Goal: Information Seeking & Learning: Find specific fact

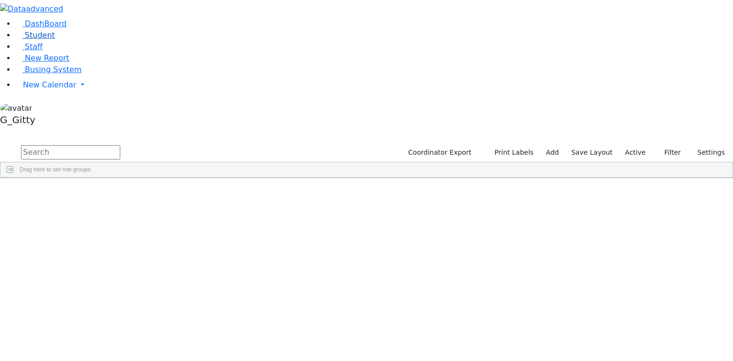
click at [55, 40] on link "Student" at bounding box center [35, 35] width 40 height 9
click at [120, 145] on input "text" at bounding box center [70, 152] width 99 height 14
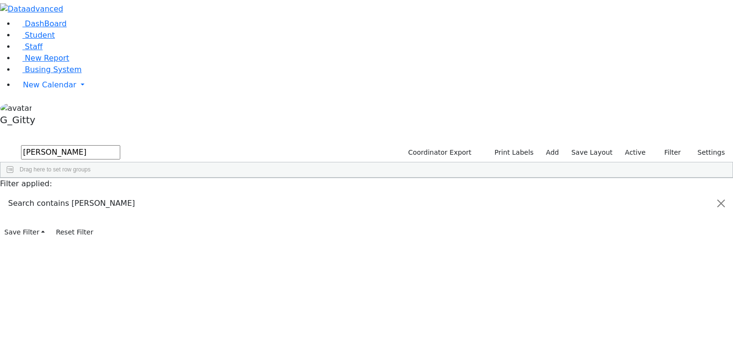
type input "parnes"
click at [60, 193] on div "4342" at bounding box center [30, 199] width 60 height 13
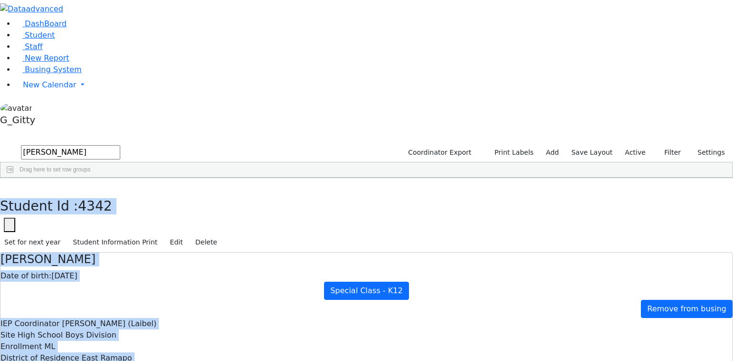
drag, startPoint x: 188, startPoint y: 21, endPoint x: 452, endPoint y: 213, distance: 326.1
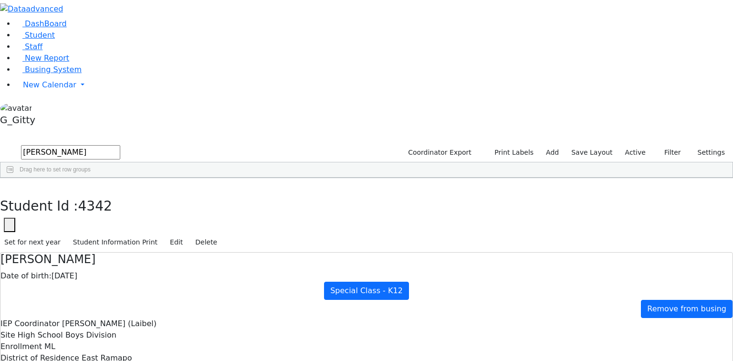
drag, startPoint x: 365, startPoint y: 166, endPoint x: 425, endPoint y: 169, distance: 59.7
click at [4, 185] on use "button" at bounding box center [4, 185] width 0 height 0
click at [120, 145] on input "parnes" at bounding box center [70, 152] width 99 height 14
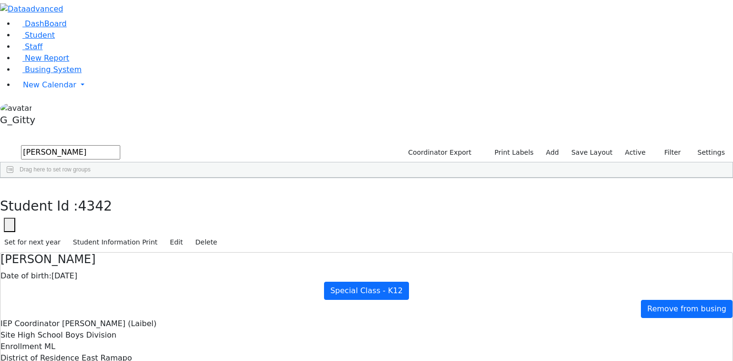
click at [120, 145] on input "parnes" at bounding box center [70, 152] width 99 height 14
click at [42, 51] on link "Staff" at bounding box center [28, 46] width 27 height 9
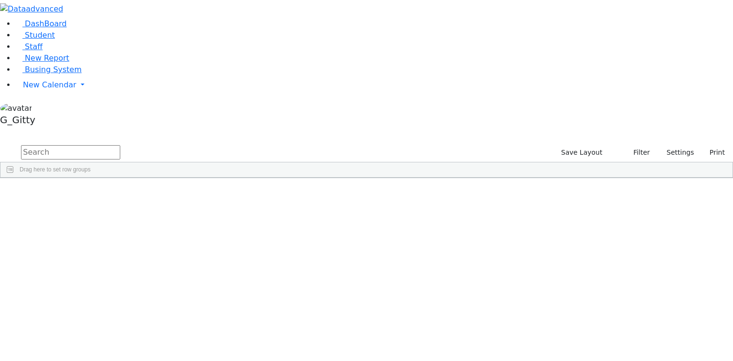
click at [120, 145] on input "text" at bounding box center [70, 152] width 99 height 14
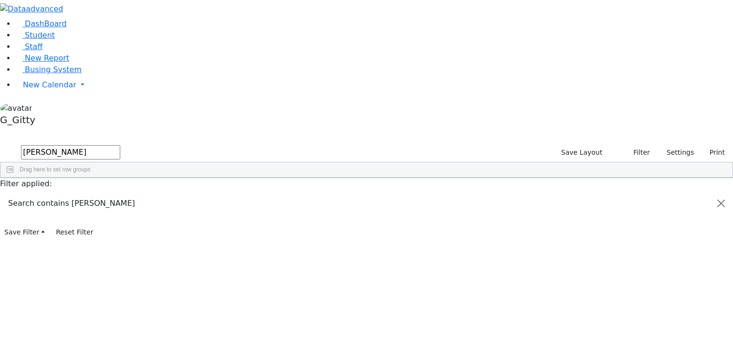
click at [45, 193] on div "11361" at bounding box center [22, 199] width 44 height 13
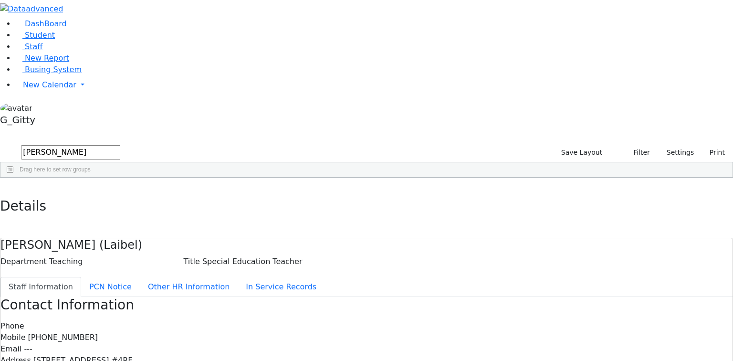
drag, startPoint x: 363, startPoint y: 175, endPoint x: 321, endPoint y: 173, distance: 42.5
click at [4, 185] on use "button" at bounding box center [4, 185] width 0 height 0
click at [120, 145] on input "orens" at bounding box center [70, 152] width 99 height 14
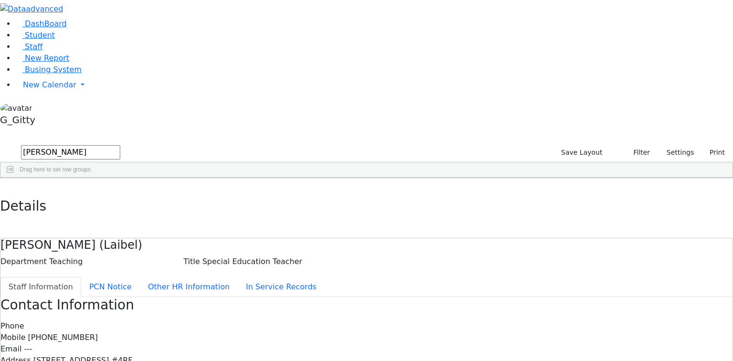
click at [120, 145] on input "orens" at bounding box center [70, 152] width 99 height 14
type input "katz"
click at [88, 300] on div "Katz" at bounding box center [66, 306] width 43 height 13
drag, startPoint x: 384, startPoint y: 162, endPoint x: 346, endPoint y: 161, distance: 38.2
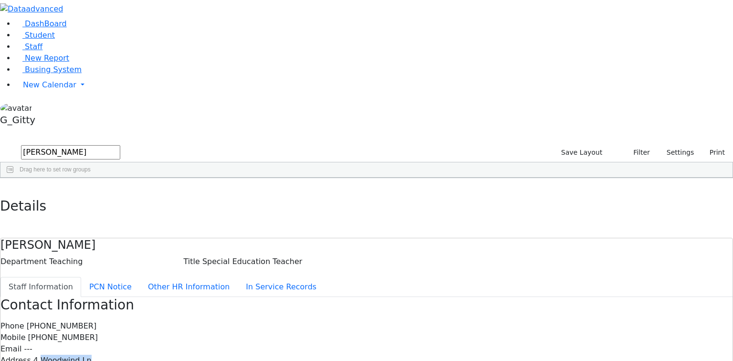
click at [346, 354] on div "Address 4 Woodwind Ln" at bounding box center [366, 359] width 732 height 11
click at [92, 355] on span "4 Woodwind Ln" at bounding box center [62, 359] width 58 height 9
drag, startPoint x: 381, startPoint y: 162, endPoint x: 345, endPoint y: 160, distance: 36.3
click at [92, 355] on span "4 Woodwind Ln" at bounding box center [62, 359] width 58 height 9
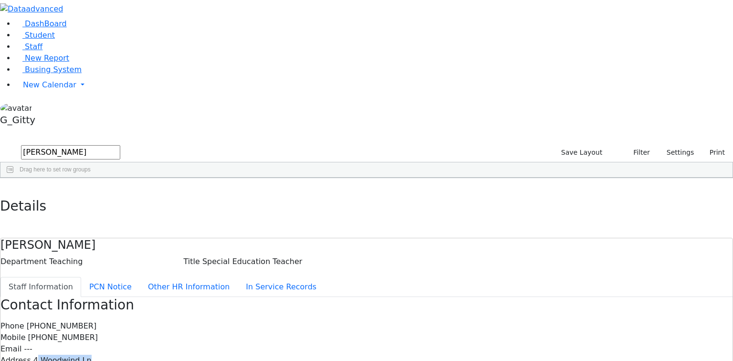
drag, startPoint x: 382, startPoint y: 162, endPoint x: 343, endPoint y: 161, distance: 39.1
click at [92, 355] on span "4 Woodwind Ln" at bounding box center [62, 359] width 58 height 9
click at [365, 320] on div "Phone (845) 290-0137 Mobile (845) 558-6948 Email --- Address 4 Woodwind Ln City…" at bounding box center [366, 360] width 732 height 80
drag, startPoint x: 385, startPoint y: 162, endPoint x: 344, endPoint y: 159, distance: 41.6
click at [344, 354] on div "Address 4 Woodwind Ln" at bounding box center [366, 359] width 732 height 11
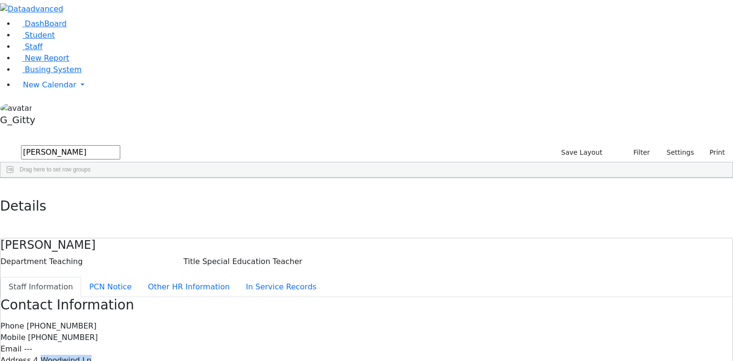
click at [92, 355] on span "4 Woodwind Ln" at bounding box center [62, 359] width 58 height 9
click at [72, 74] on link "Busing System" at bounding box center [48, 69] width 66 height 9
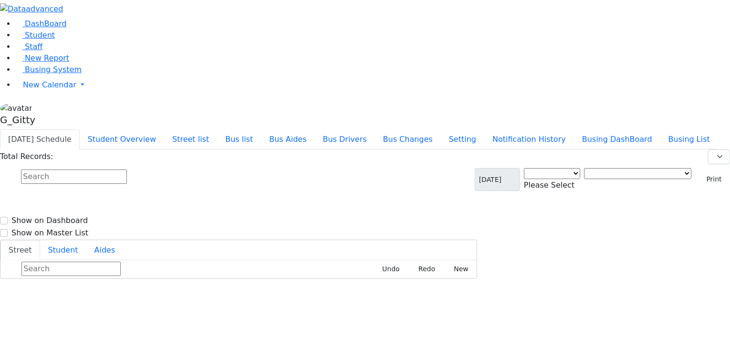
select select "3"
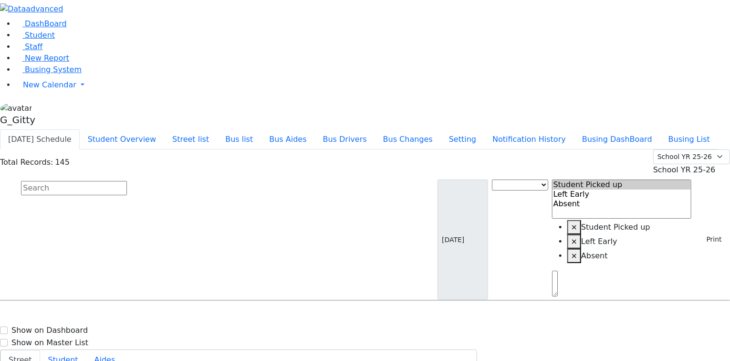
click at [127, 181] on input "text" at bounding box center [74, 188] width 106 height 14
click at [164, 129] on button "Student Overview" at bounding box center [122, 139] width 84 height 20
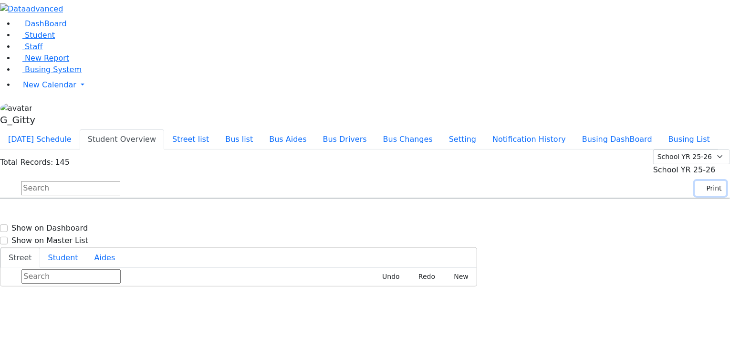
click at [695, 181] on button "Print" at bounding box center [710, 188] width 31 height 15
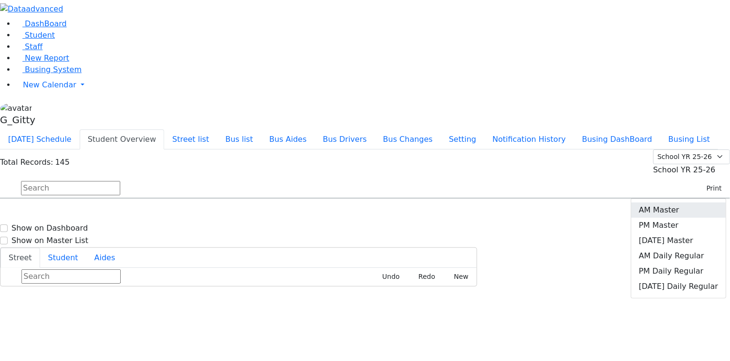
click at [684, 202] on link "AM Master" at bounding box center [678, 209] width 94 height 15
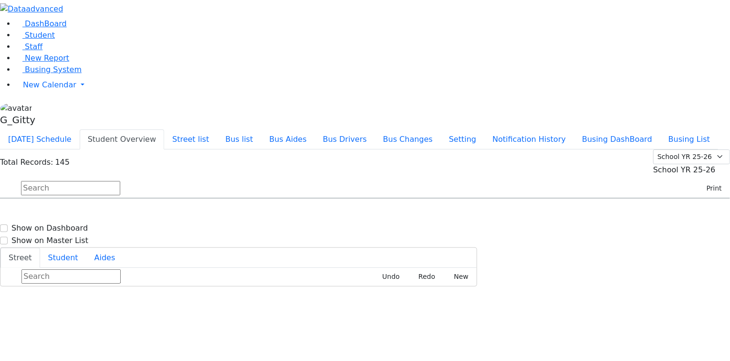
click at [120, 181] on input "text" at bounding box center [70, 188] width 99 height 14
drag, startPoint x: 42, startPoint y: 77, endPoint x: 34, endPoint y: 90, distance: 15.2
click at [42, 78] on ul "DashBoard Student Staff New Report Busing System New Calendar Calendar Unschedu…" at bounding box center [365, 56] width 730 height 76
click at [33, 51] on link "Staff" at bounding box center [28, 46] width 27 height 9
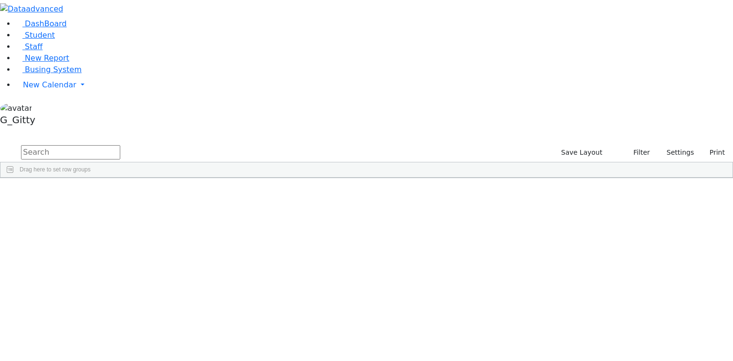
click at [120, 145] on input "text" at bounding box center [70, 152] width 99 height 14
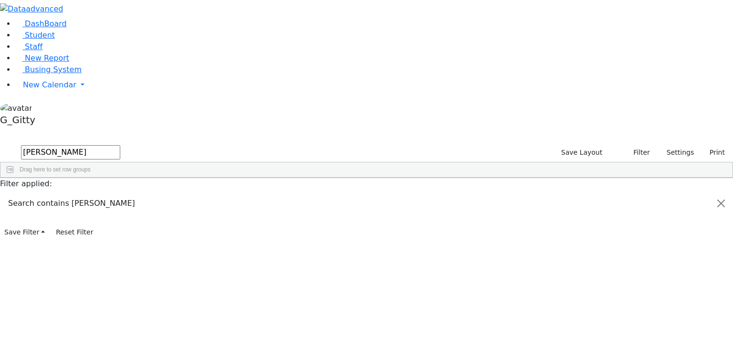
type input "[PERSON_NAME]"
click at [88, 300] on div "[PERSON_NAME]" at bounding box center [66, 306] width 43 height 13
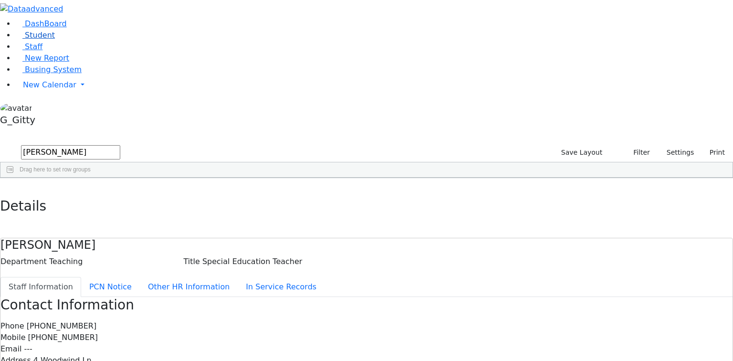
click at [39, 40] on span "Student" at bounding box center [40, 35] width 30 height 9
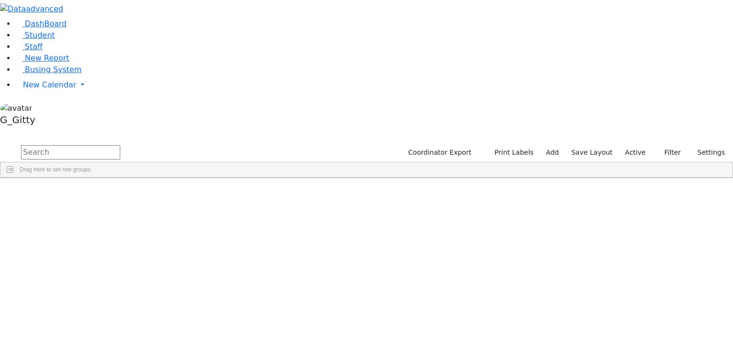
click at [120, 145] on input "text" at bounding box center [70, 152] width 99 height 14
click at [181, 233] on div "Sura" at bounding box center [151, 239] width 61 height 13
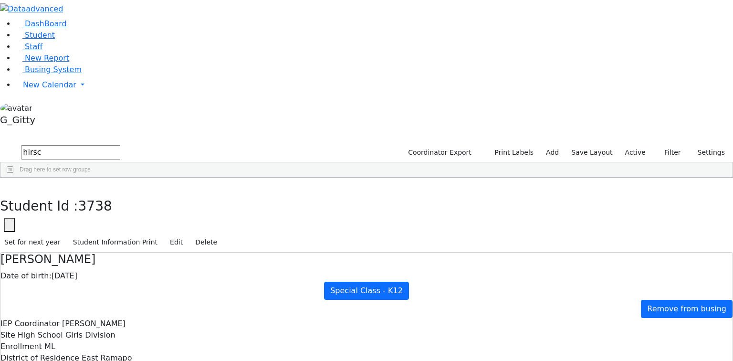
drag, startPoint x: 397, startPoint y: 166, endPoint x: 451, endPoint y: 168, distance: 54.0
drag, startPoint x: 565, startPoint y: 153, endPoint x: 575, endPoint y: 154, distance: 10.5
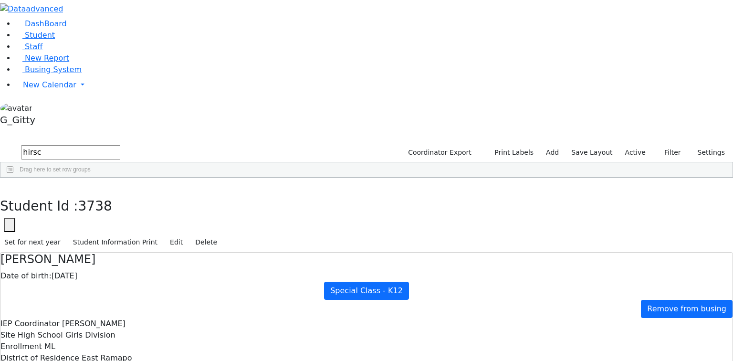
drag, startPoint x: 372, startPoint y: 171, endPoint x: 422, endPoint y: 174, distance: 50.6
drag, startPoint x: 248, startPoint y: 121, endPoint x: 395, endPoint y: 307, distance: 236.8
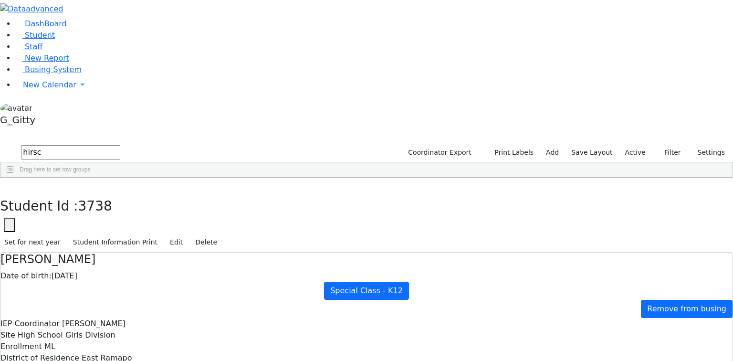
drag, startPoint x: 280, startPoint y: 175, endPoint x: 394, endPoint y: 321, distance: 185.2
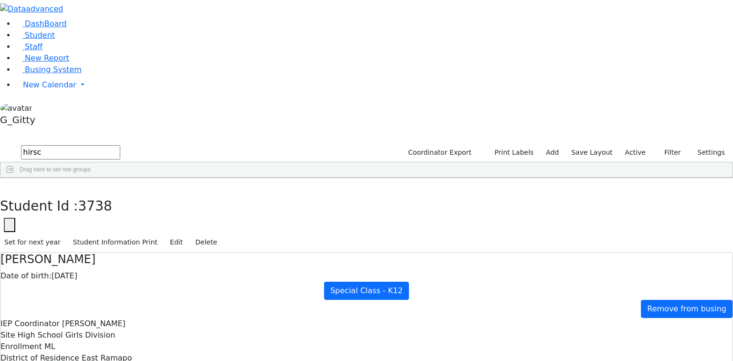
click at [14, 178] on button "button" at bounding box center [7, 188] width 14 height 20
click at [120, 145] on input "hirsc" at bounding box center [70, 152] width 99 height 14
type input "maple"
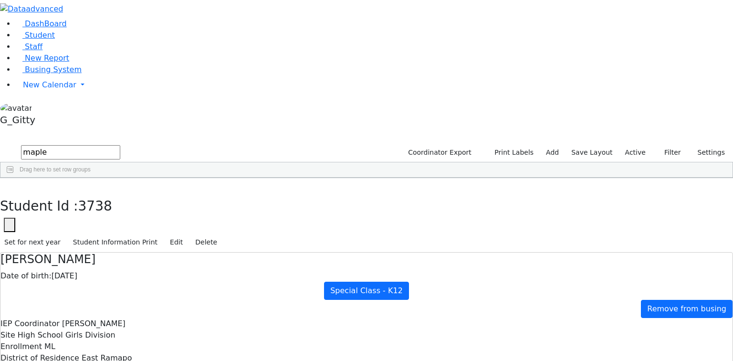
click at [121, 193] on div "Sternberger" at bounding box center [90, 199] width 61 height 13
click at [14, 178] on button "button" at bounding box center [7, 188] width 14 height 20
click at [120, 145] on input "maple" at bounding box center [70, 152] width 99 height 14
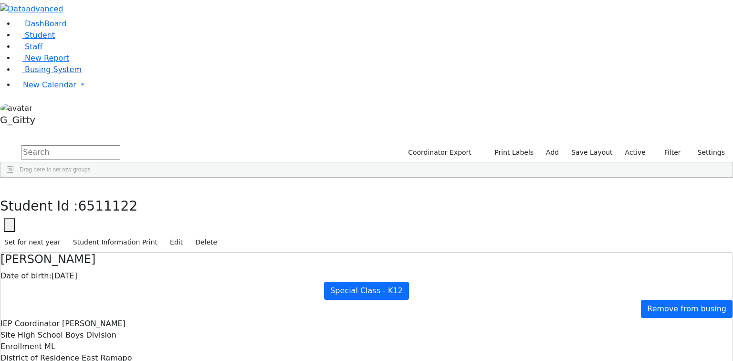
click at [45, 74] on link "Busing System" at bounding box center [48, 69] width 66 height 9
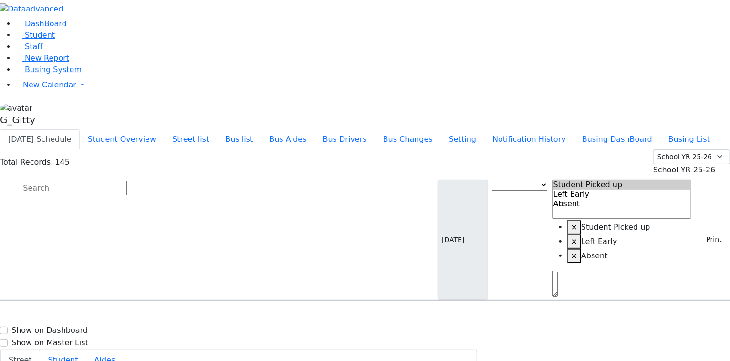
click at [127, 181] on input "text" at bounding box center [74, 188] width 106 height 14
click at [658, 129] on button "Busing DashBoard" at bounding box center [617, 139] width 86 height 20
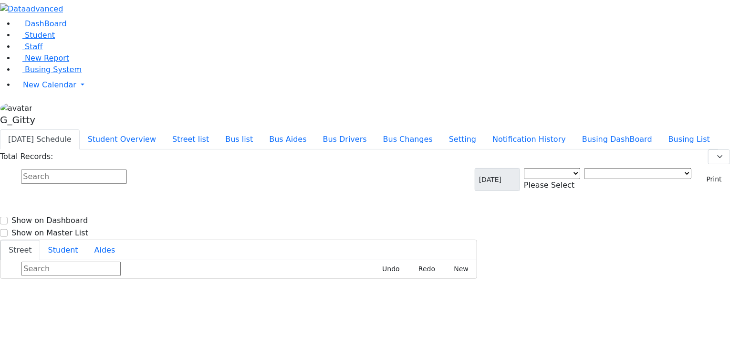
select select "3"
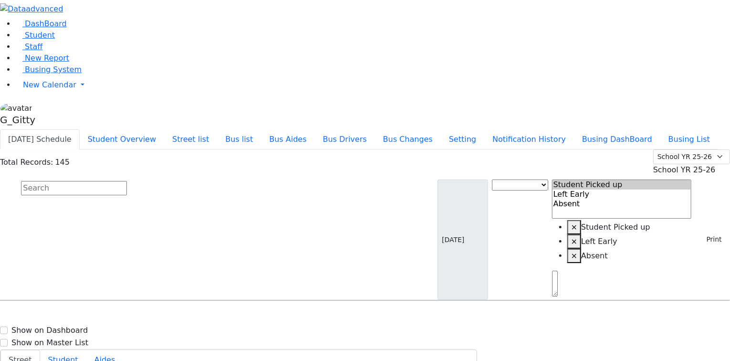
click at [127, 181] on input "text" at bounding box center [74, 188] width 106 height 14
click at [15, 40] on link "Student" at bounding box center [35, 35] width 40 height 9
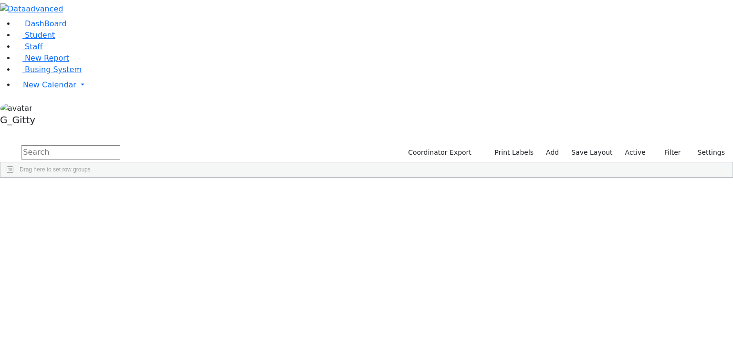
click at [120, 145] on input "text" at bounding box center [70, 152] width 99 height 14
